Goal: Task Accomplishment & Management: Manage account settings

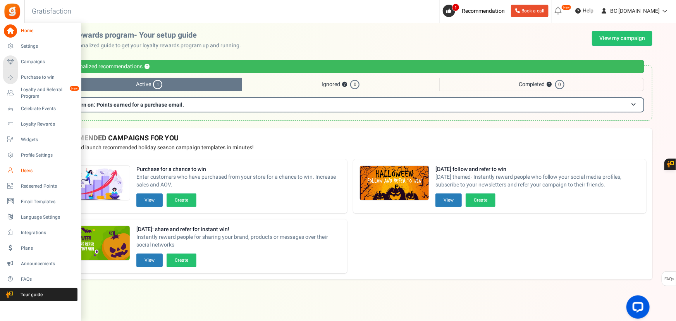
click at [21, 169] on span "Users" at bounding box center [48, 170] width 54 height 7
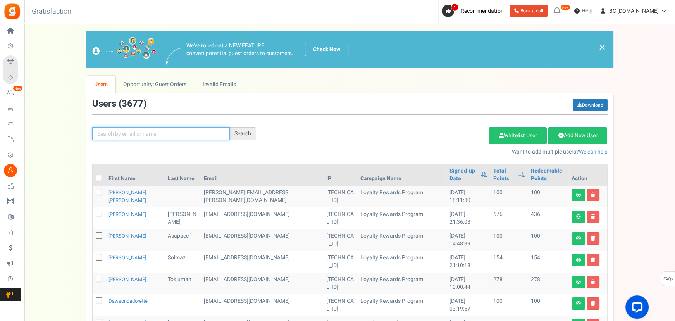
click at [130, 132] on input "text" at bounding box center [161, 133] width 138 height 13
paste input "[EMAIL_ADDRESS][DOMAIN_NAME]"
type input "[EMAIL_ADDRESS][DOMAIN_NAME]"
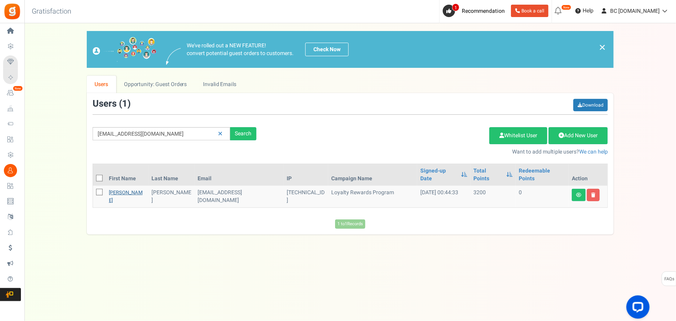
click at [123, 189] on link "[PERSON_NAME]" at bounding box center [126, 196] width 34 height 15
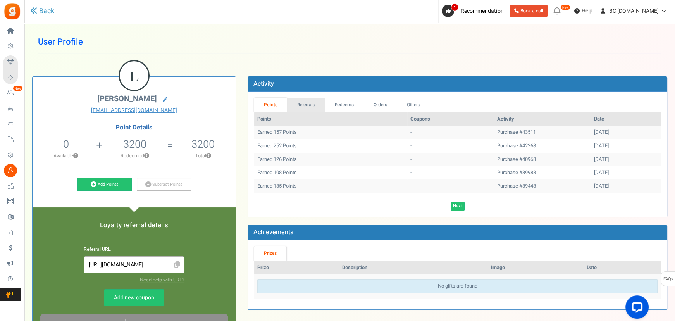
click at [310, 105] on link "Referrals" at bounding box center [306, 105] width 38 height 14
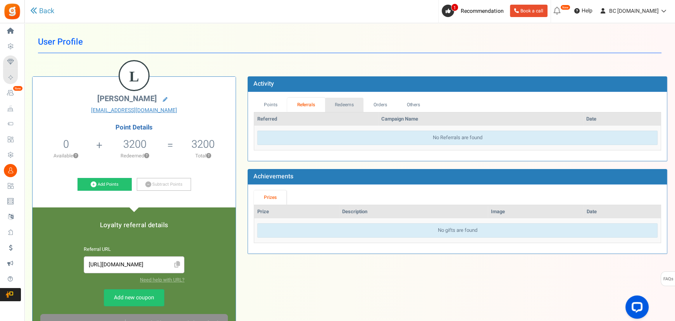
click at [338, 105] on link "Redeems" at bounding box center [344, 105] width 39 height 14
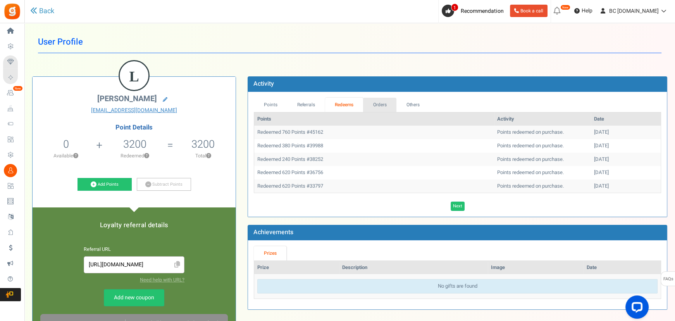
click at [374, 102] on link "Orders" at bounding box center [379, 105] width 33 height 14
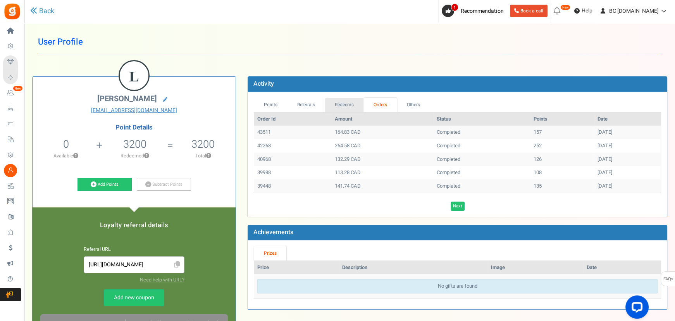
click at [347, 105] on link "Redeems" at bounding box center [344, 105] width 39 height 14
